Goal: Information Seeking & Learning: Learn about a topic

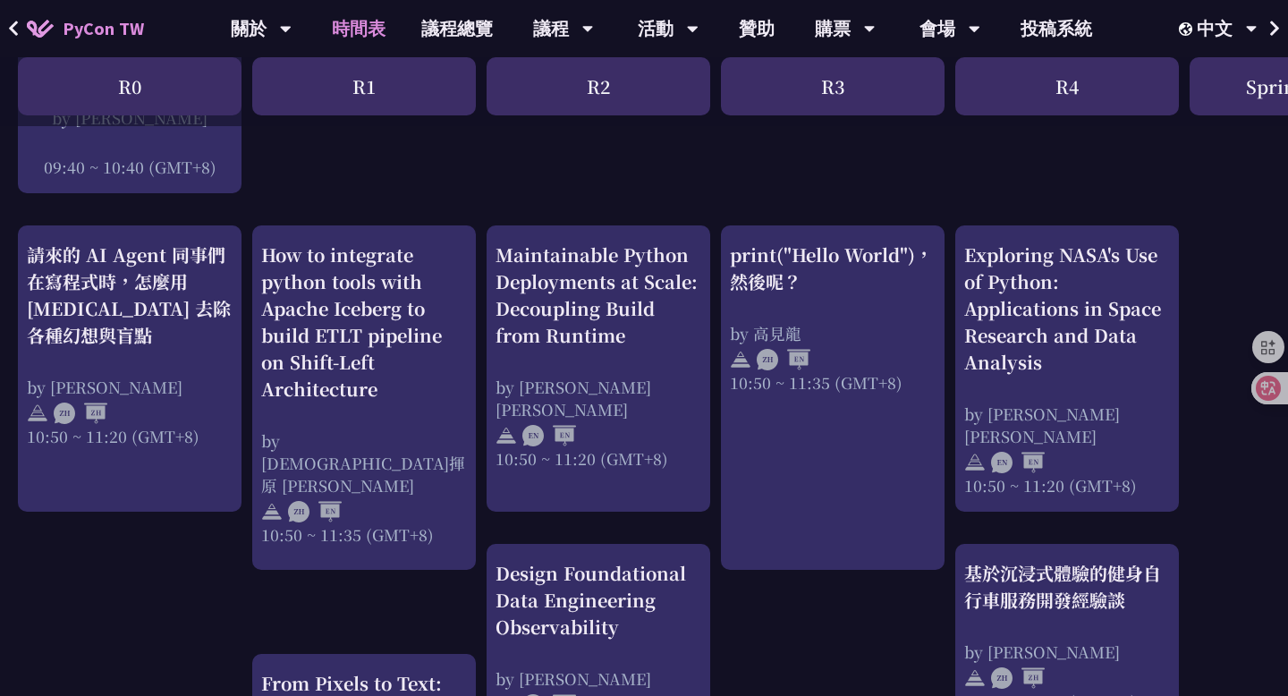
scroll to position [620, 0]
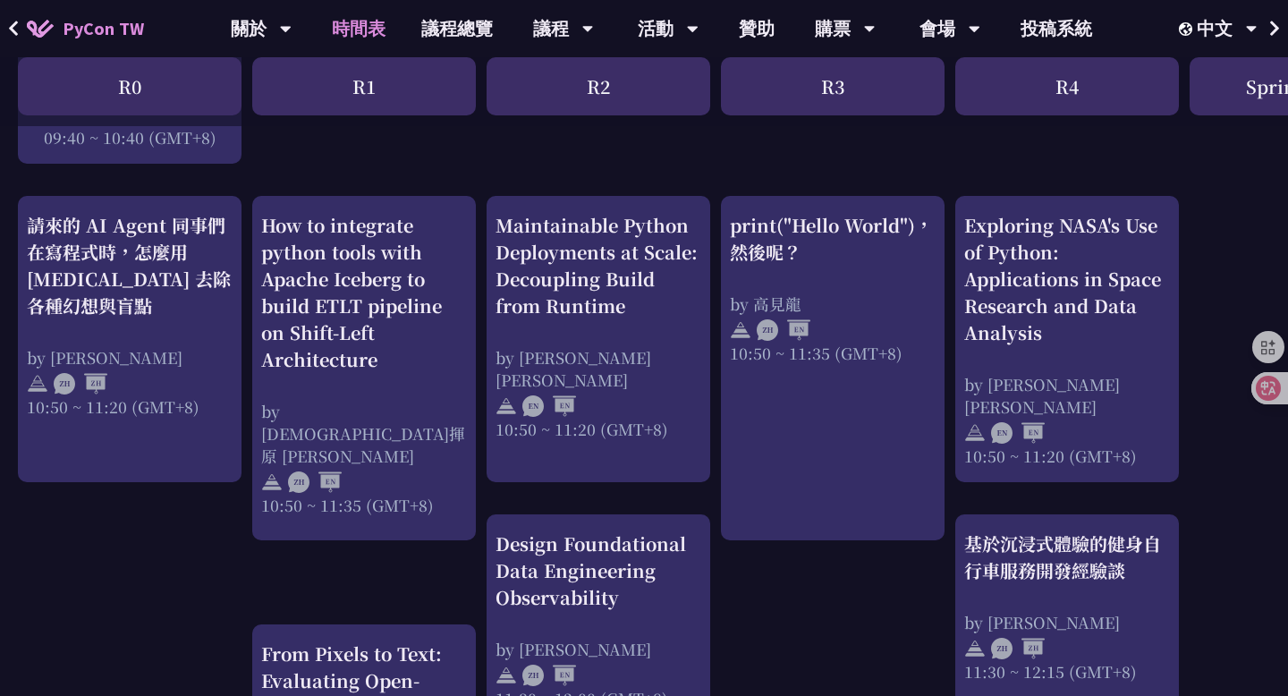
click at [697, 227] on div "Maintainable Python Deployments at Scale: Decoupling Build from Runtime" at bounding box center [599, 265] width 206 height 107
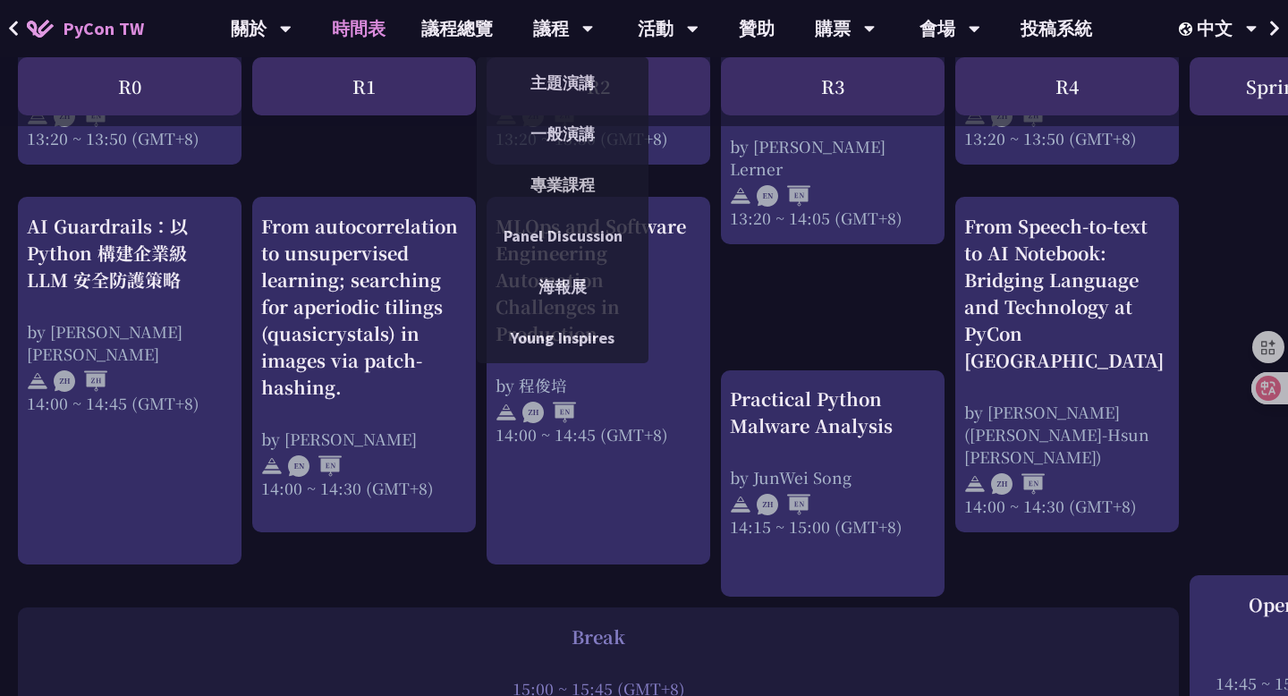
scroll to position [1771, 0]
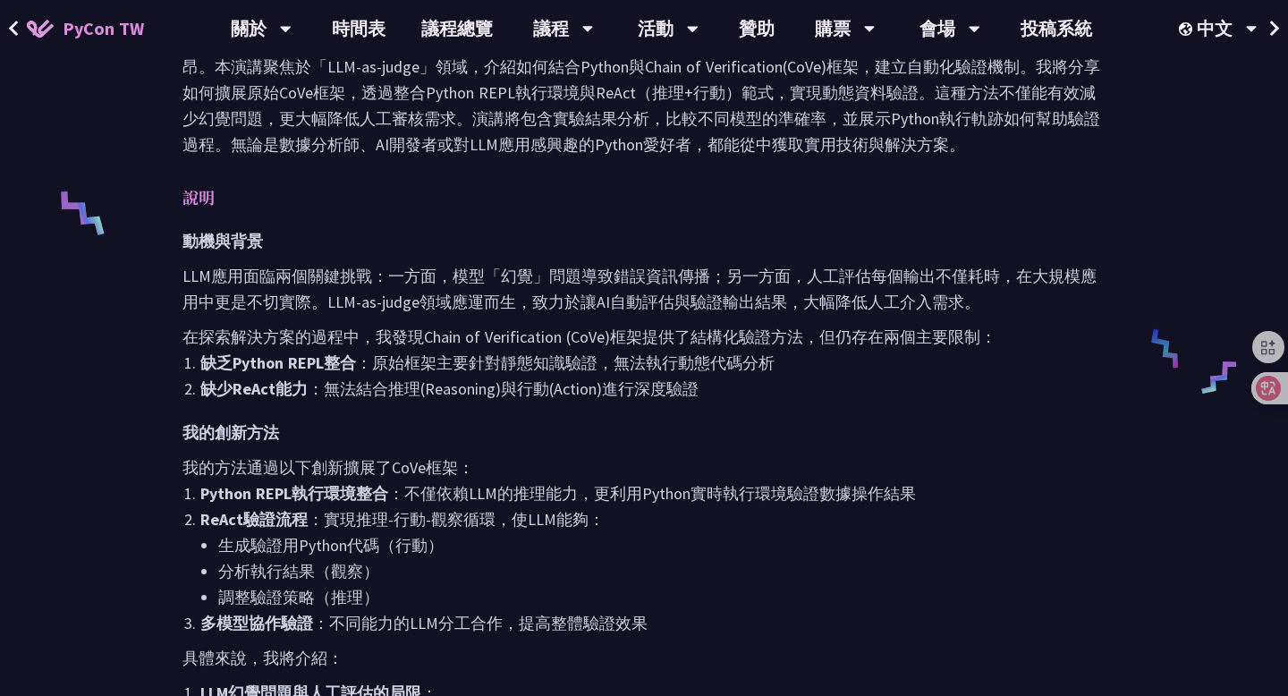
scroll to position [302, 0]
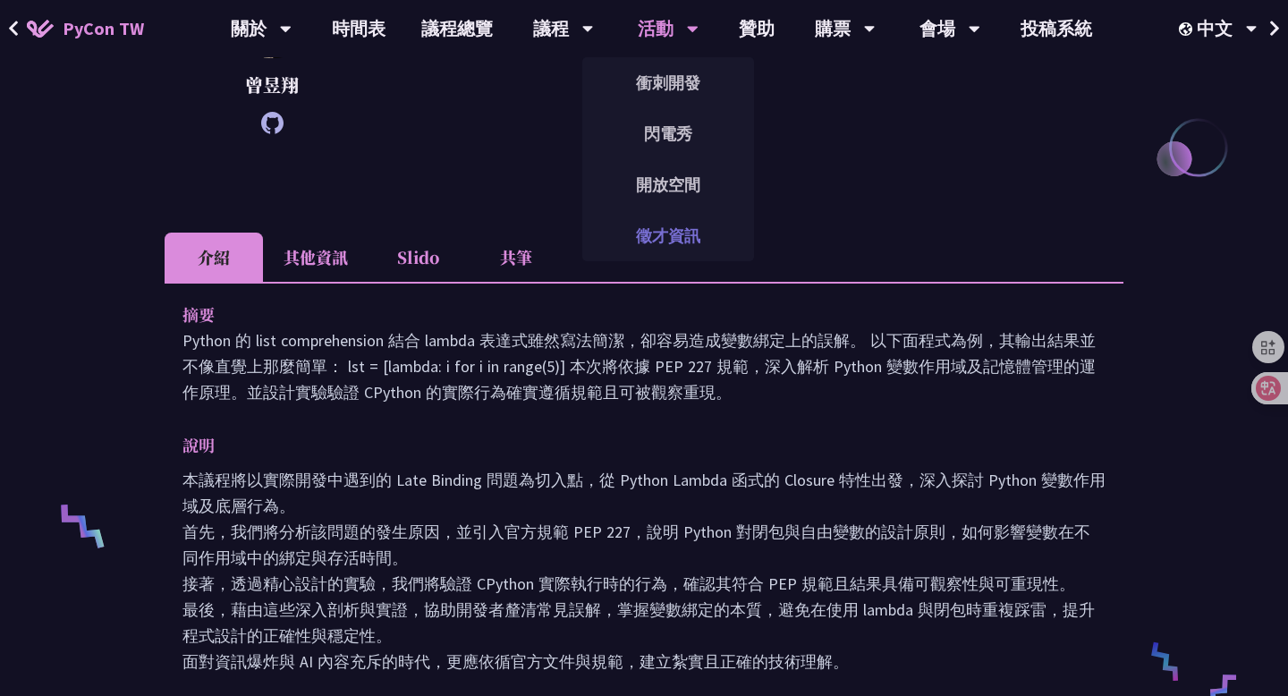
scroll to position [373, 0]
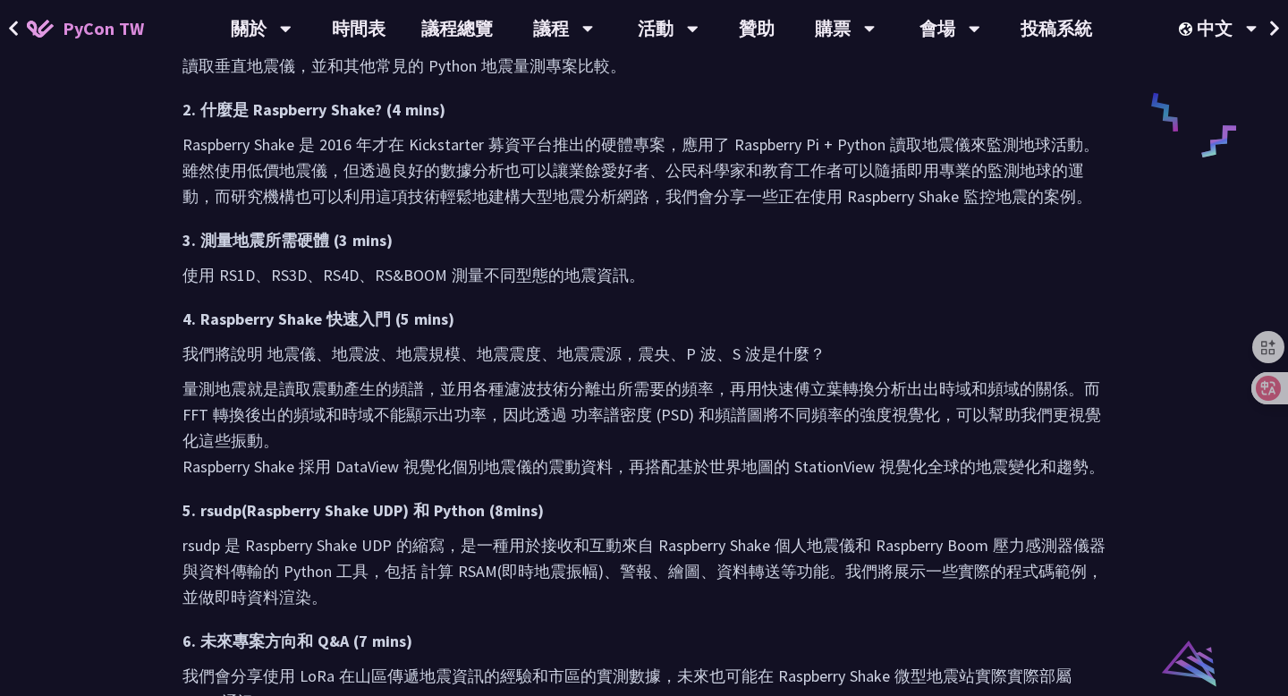
scroll to position [944, 0]
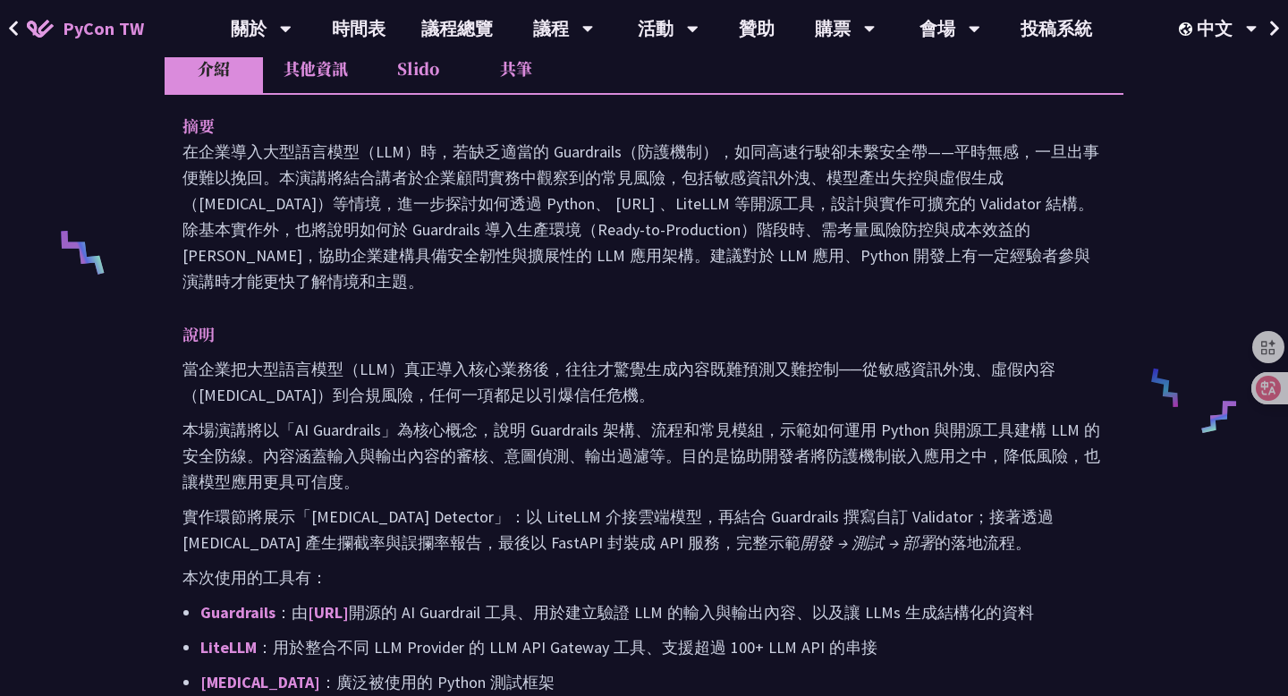
scroll to position [654, 0]
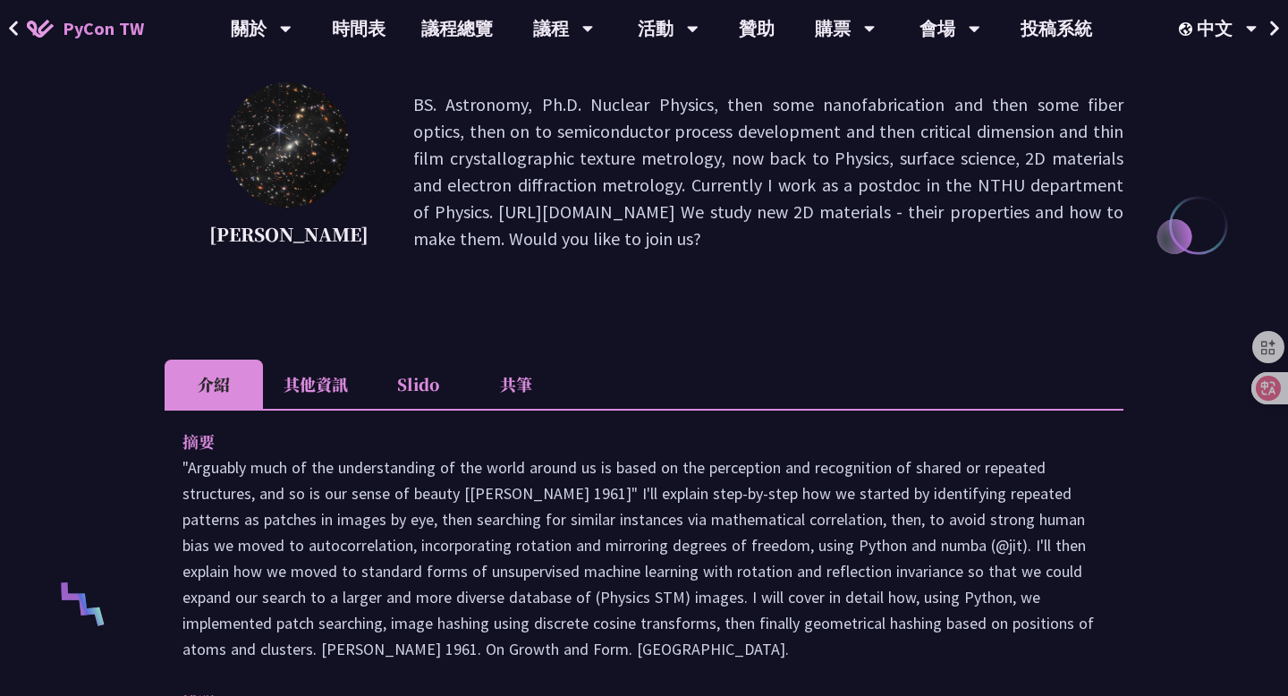
scroll to position [482, 0]
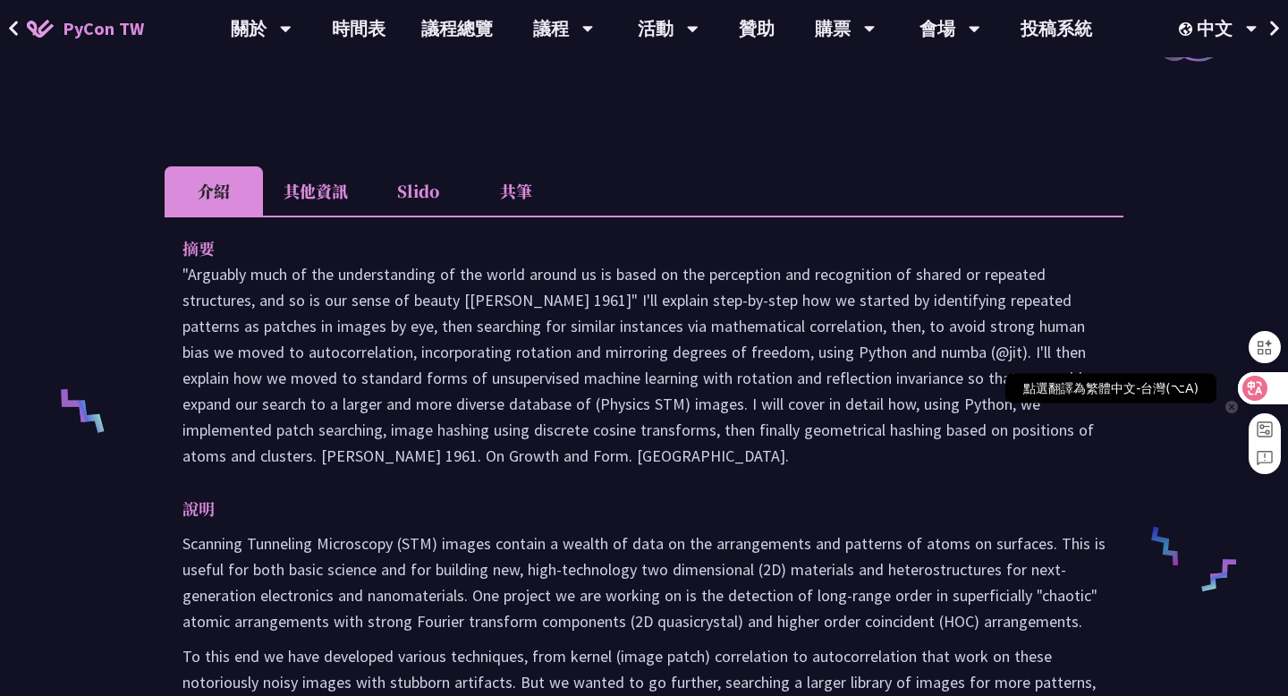
click at [1254, 393] on icon at bounding box center [1255, 388] width 18 height 18
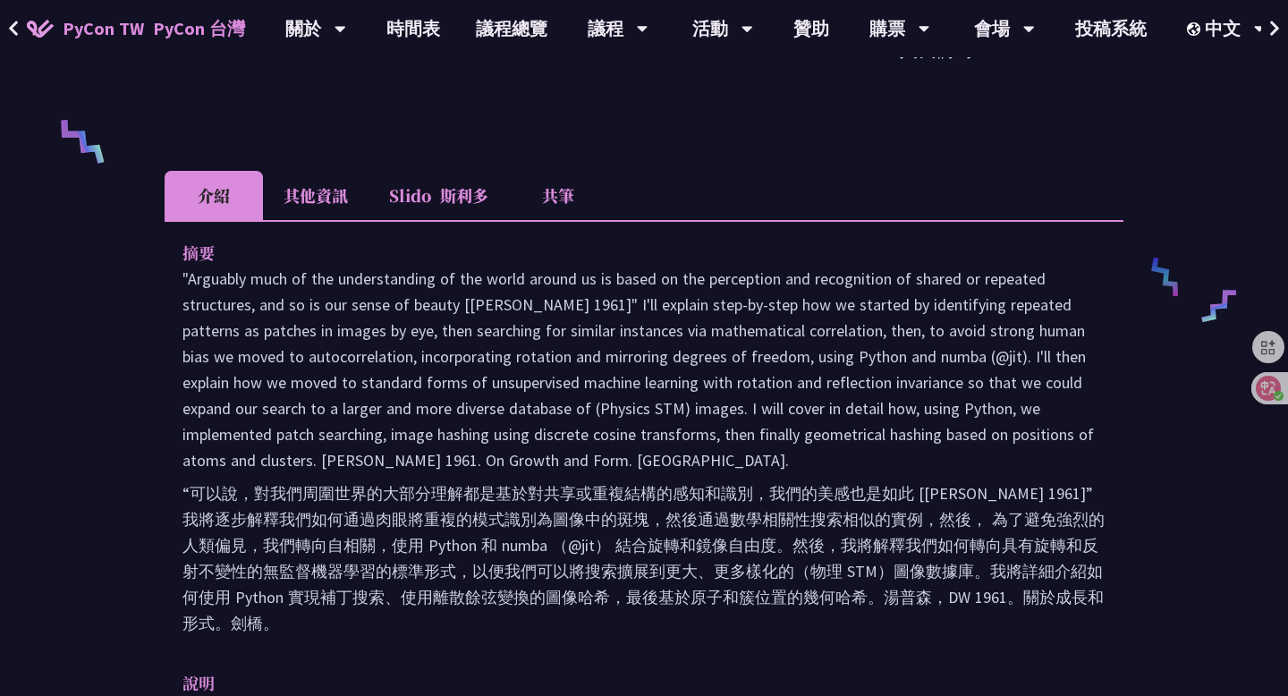
scroll to position [752, 0]
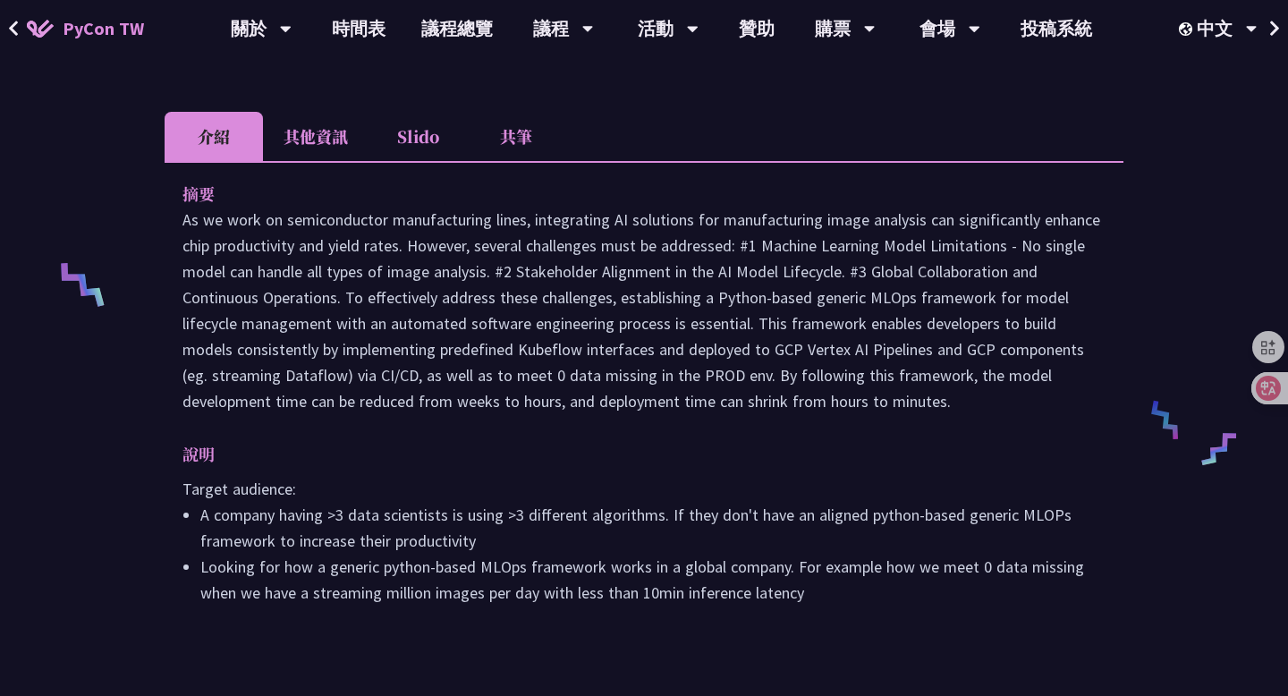
scroll to position [601, 0]
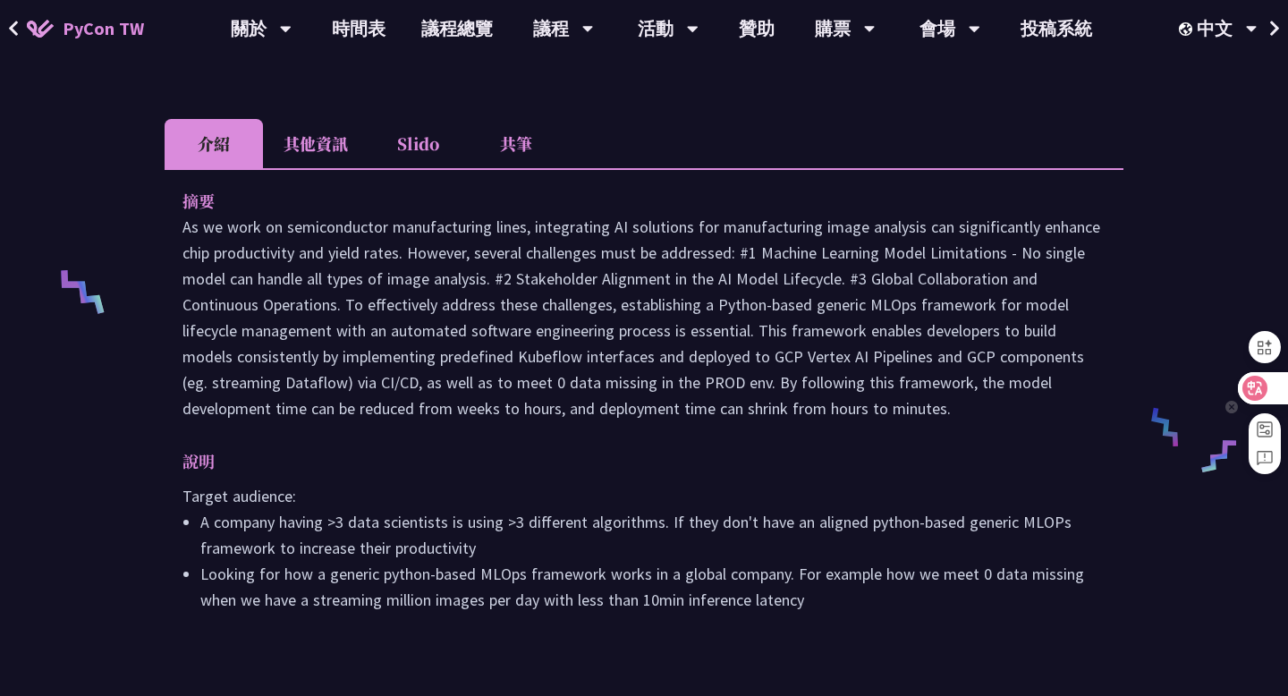
click at [1259, 387] on icon at bounding box center [1255, 388] width 15 height 14
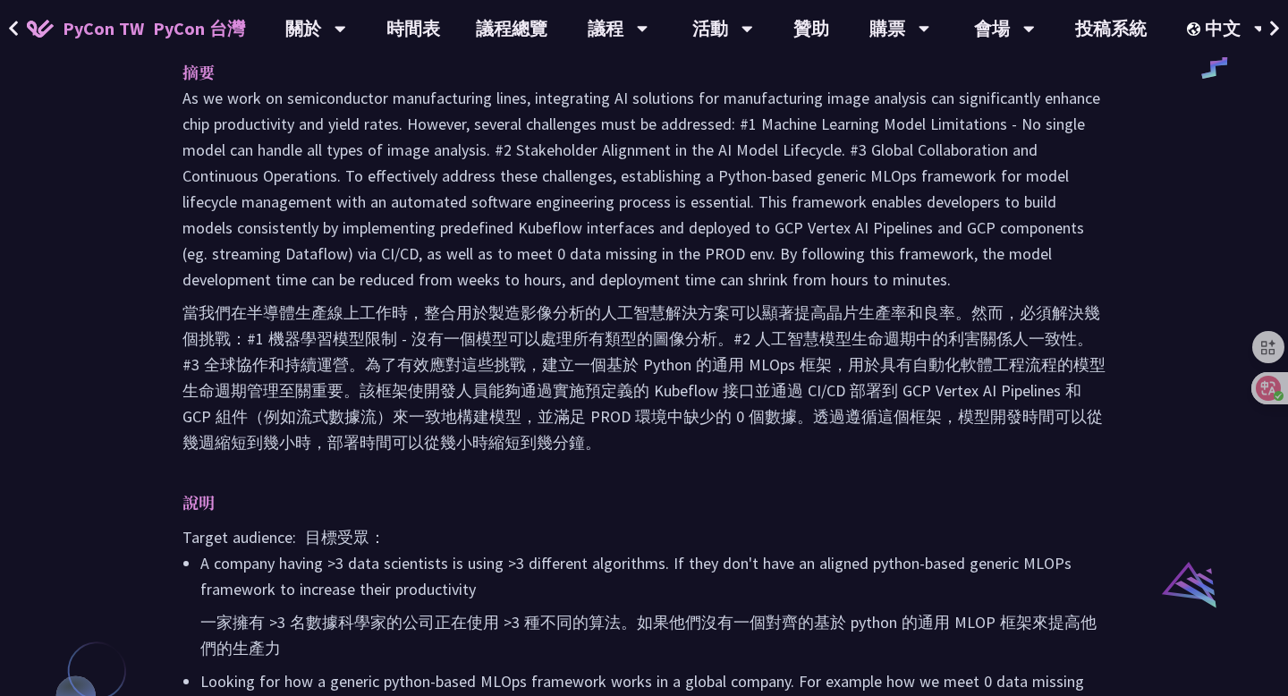
scroll to position [1004, 0]
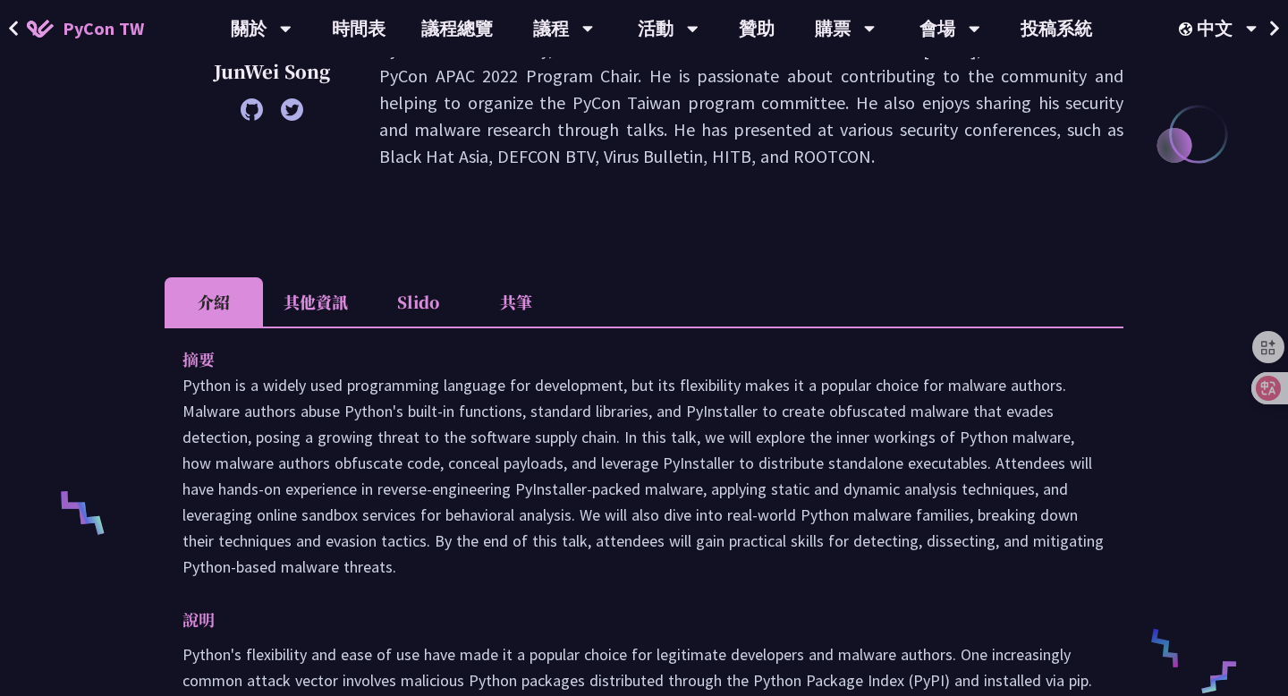
scroll to position [381, 0]
click at [1250, 388] on icon at bounding box center [1255, 388] width 15 height 14
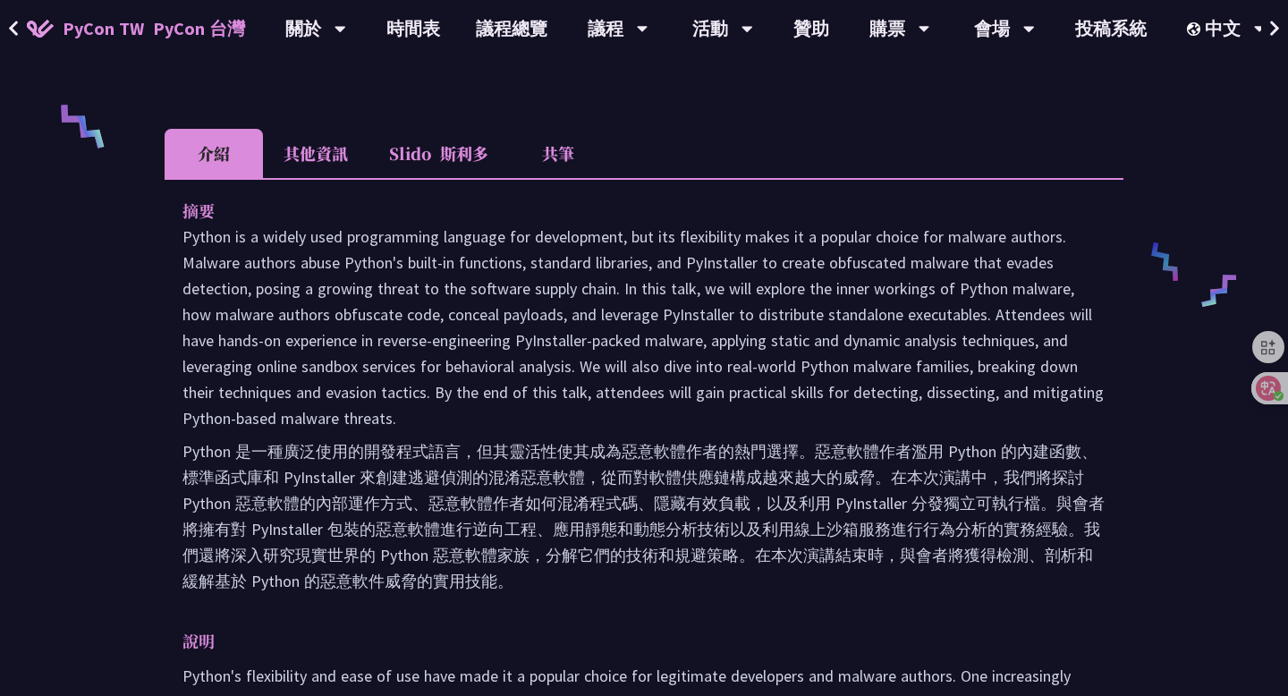
scroll to position [769, 0]
